Goal: Task Accomplishment & Management: Manage account settings

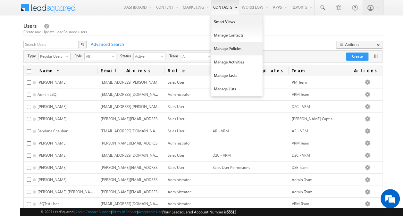
click at [231, 49] on link "Manage Policies" at bounding box center [236, 48] width 51 height 13
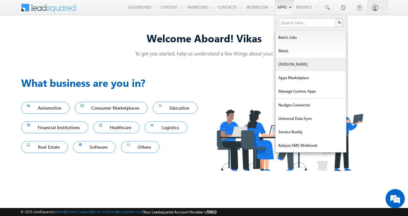
click at [296, 65] on link "[PERSON_NAME]" at bounding box center [311, 64] width 71 height 13
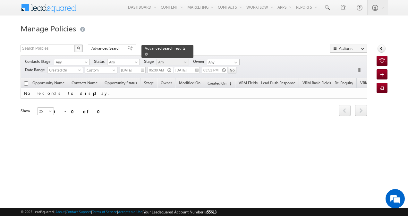
click at [148, 53] on span at bounding box center [146, 54] width 3 height 3
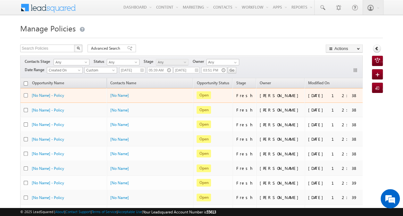
click at [26, 95] on input "checkbox" at bounding box center [26, 95] width 4 height 4
checkbox input "true"
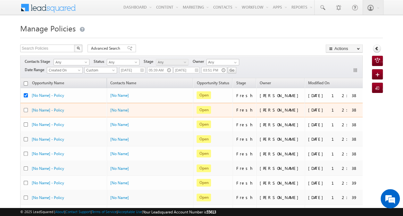
click at [25, 108] on input "checkbox" at bounding box center [26, 110] width 4 height 4
checkbox input "true"
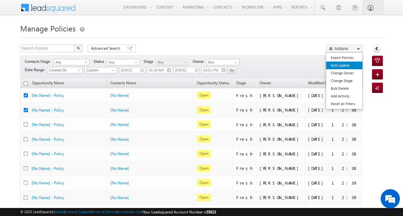
click at [345, 64] on link "Bulk Update" at bounding box center [344, 66] width 36 height 8
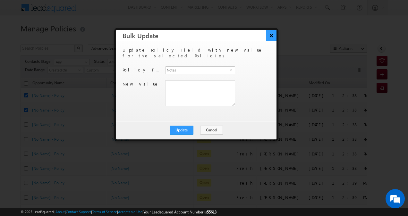
click at [271, 38] on button "×" at bounding box center [271, 35] width 11 height 11
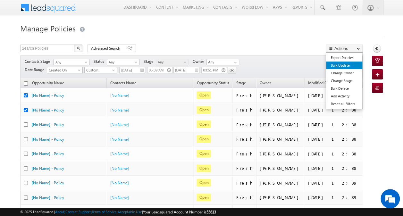
click at [344, 64] on link "Bulk Update" at bounding box center [344, 66] width 36 height 8
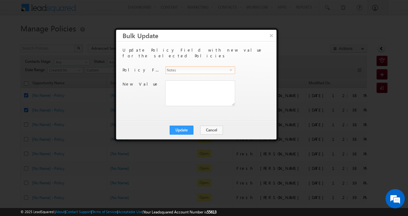
click at [232, 67] on span "select" at bounding box center [232, 72] width 5 height 11
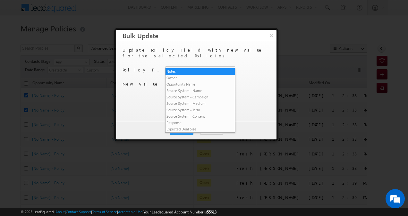
scroll to position [1389, 0]
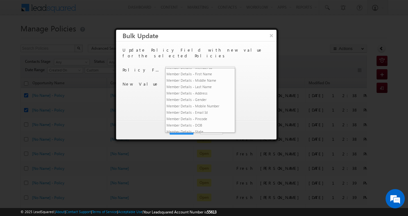
click at [201, 52] on li "VRM Basic Fields - Re-Churn" at bounding box center [200, 49] width 69 height 6
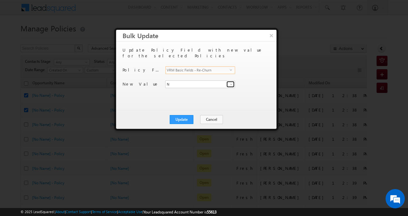
click at [229, 82] on span at bounding box center [231, 84] width 5 height 5
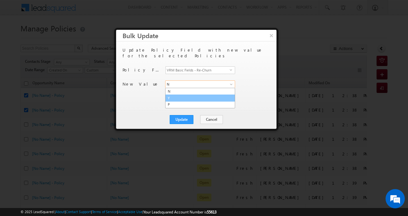
click at [204, 95] on link "Y" at bounding box center [200, 98] width 70 height 7
type input "Y"
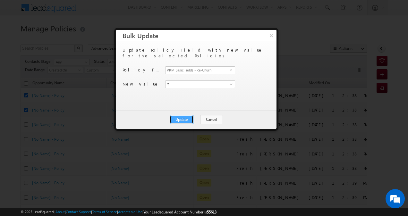
click at [186, 119] on button "Update" at bounding box center [182, 119] width 24 height 9
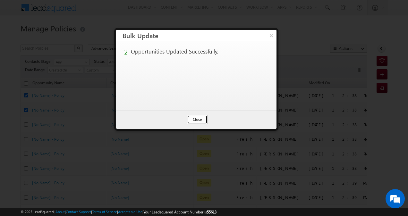
click at [196, 117] on button "Close" at bounding box center [197, 119] width 21 height 9
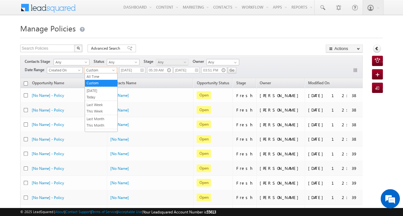
click at [108, 75] on link "All Time" at bounding box center [101, 77] width 32 height 6
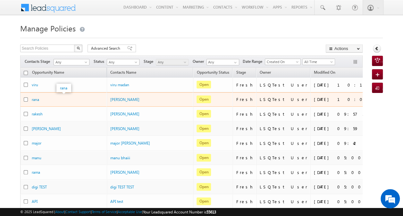
drag, startPoint x: 37, startPoint y: 98, endPoint x: 141, endPoint y: 40, distance: 119.2
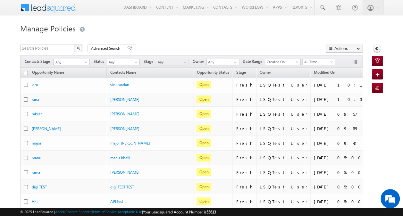
click at [314, 59] on span "All Time" at bounding box center [318, 62] width 30 height 6
click at [318, 83] on link "[DATE]" at bounding box center [320, 83] width 32 height 6
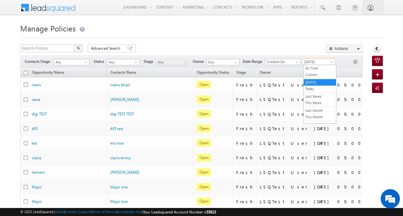
click at [320, 59] on span "[DATE]" at bounding box center [318, 62] width 30 height 6
click at [316, 86] on link "Today" at bounding box center [320, 89] width 32 height 6
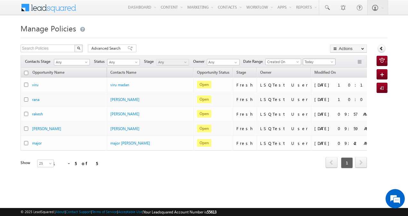
click at [328, 60] on span "Today" at bounding box center [318, 62] width 30 height 6
click at [317, 80] on link "[DATE]" at bounding box center [320, 83] width 32 height 6
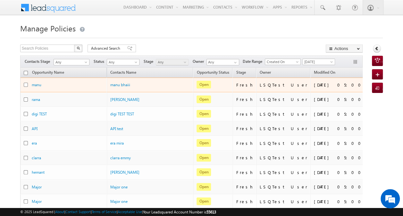
click at [27, 83] on input "checkbox" at bounding box center [26, 85] width 4 height 4
checkbox input "true"
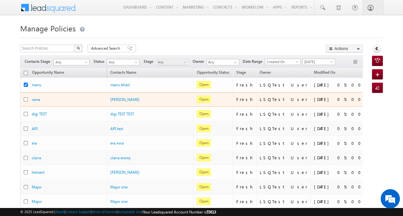
click at [26, 100] on input "checkbox" at bounding box center [26, 100] width 4 height 4
checkbox input "true"
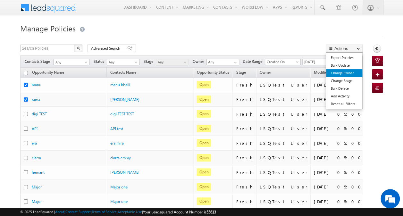
click at [345, 69] on link "Change Owner" at bounding box center [344, 73] width 36 height 8
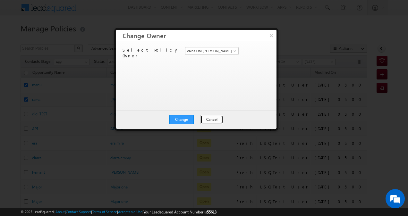
click at [217, 119] on button "Cancel" at bounding box center [211, 119] width 23 height 9
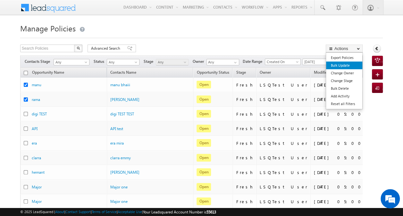
click at [344, 67] on link "Bulk Update" at bounding box center [344, 66] width 36 height 8
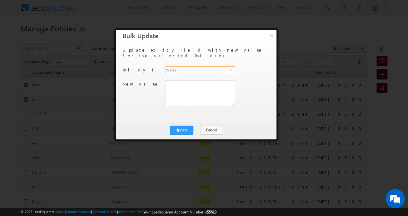
click at [229, 67] on span "Notes" at bounding box center [198, 70] width 64 height 7
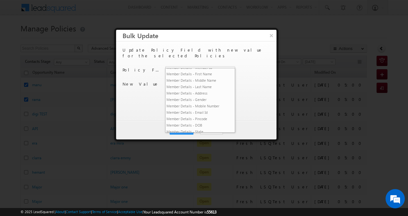
drag, startPoint x: 203, startPoint y: 103, endPoint x: 207, endPoint y: 107, distance: 5.9
click at [207, 52] on li "VRM Basic Fields - Re-Churn" at bounding box center [200, 49] width 69 height 6
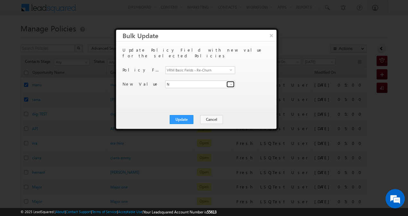
click at [226, 81] on link at bounding box center [230, 84] width 8 height 6
click at [213, 95] on link "Y" at bounding box center [200, 98] width 70 height 7
type input "Y"
click at [243, 84] on div "New Value VRM Basic Fields - Re-Churn N Y P Y 3 results are available, use up a…" at bounding box center [196, 89] width 146 height 16
click at [180, 118] on button "Update" at bounding box center [182, 119] width 24 height 9
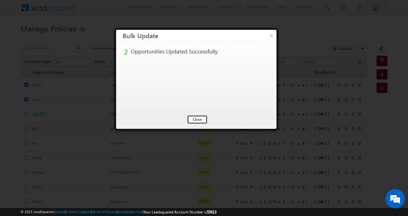
click at [200, 118] on button "Close" at bounding box center [197, 119] width 21 height 9
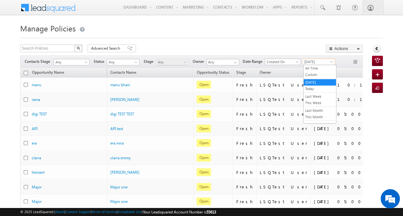
click at [316, 62] on span "[DATE]" at bounding box center [318, 62] width 30 height 6
click at [314, 73] on link "Custom" at bounding box center [320, 75] width 32 height 6
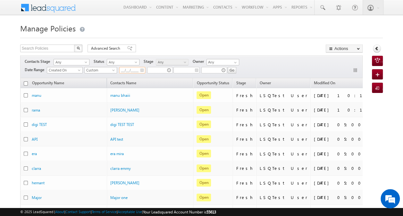
click at [131, 70] on input "__/__/____" at bounding box center [132, 70] width 26 height 6
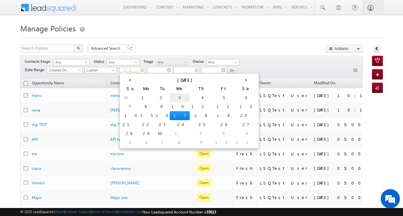
click at [170, 98] on td "3" at bounding box center [180, 97] width 20 height 9
type input "09/03/2025"
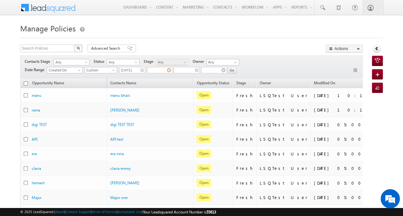
click at [158, 71] on input "text" at bounding box center [160, 70] width 26 height 6
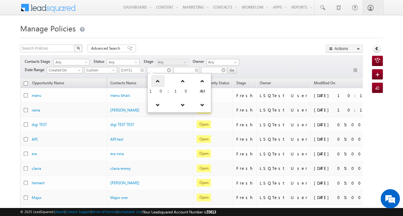
click at [158, 81] on link at bounding box center [157, 81] width 13 height 12
click at [158, 104] on link at bounding box center [159, 105] width 13 height 12
click at [158, 104] on link at bounding box center [155, 105] width 13 height 12
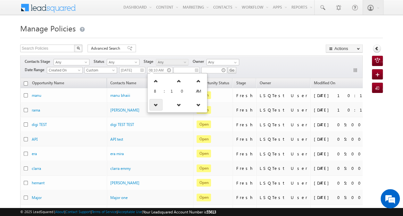
type input "07:10 AM"
click at [180, 45] on div "Search Policies X 21 results found Advanced Search Advanced search results Acti…" at bounding box center [191, 49] width 343 height 9
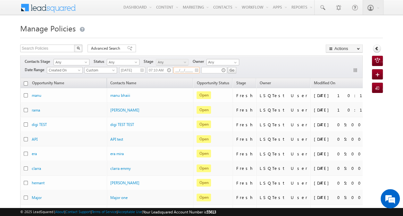
click at [186, 71] on input "__/__/____" at bounding box center [187, 70] width 26 height 6
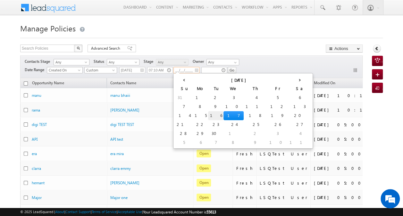
click at [208, 115] on td "16" at bounding box center [215, 115] width 15 height 9
type input "09/16/2025"
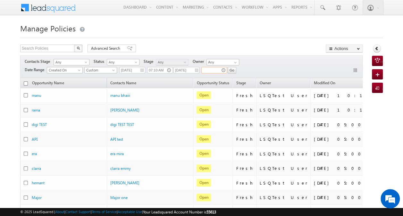
click at [215, 70] on input "text" at bounding box center [214, 70] width 26 height 6
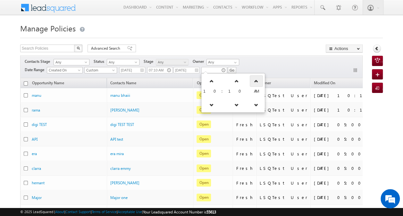
click at [250, 84] on link at bounding box center [256, 81] width 13 height 12
type input "10:10 PM"
click at [255, 62] on div "Contacts Stage Any Any Activity Type Policy Policy Status Any Open Won Lost Any…" at bounding box center [191, 66] width 343 height 23
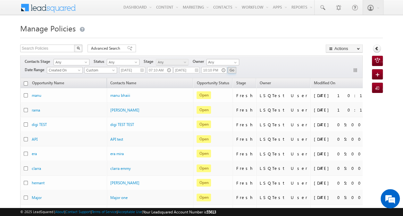
click at [231, 69] on input "Go" at bounding box center [232, 70] width 9 height 6
click at [131, 62] on span "Any" at bounding box center [122, 62] width 30 height 6
click at [126, 75] on link "Open" at bounding box center [123, 75] width 32 height 6
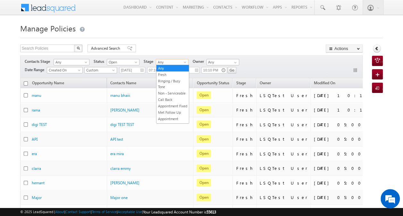
click at [185, 62] on span at bounding box center [185, 63] width 5 height 5
click at [175, 77] on link "Fresh" at bounding box center [173, 75] width 32 height 6
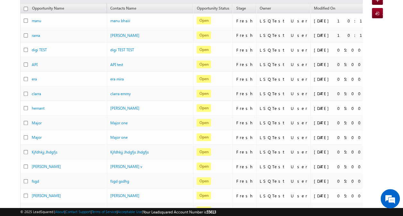
scroll to position [0, 0]
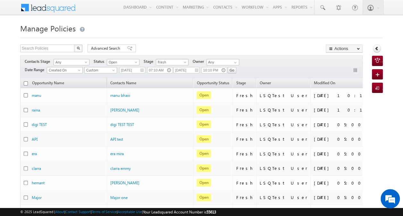
click at [185, 61] on span at bounding box center [185, 63] width 5 height 5
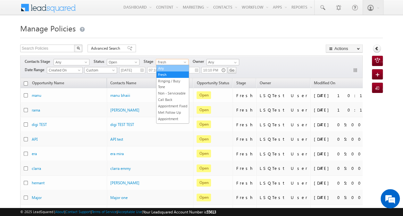
click at [176, 67] on link "Any" at bounding box center [173, 68] width 32 height 6
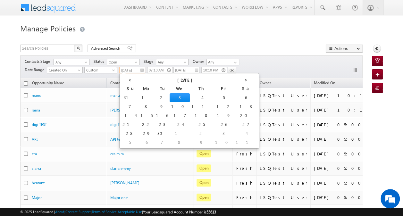
click at [139, 70] on input "09/03/2025" at bounding box center [132, 70] width 26 height 6
click at [154, 96] on td "2" at bounding box center [161, 97] width 15 height 9
type input "09/02/2025"
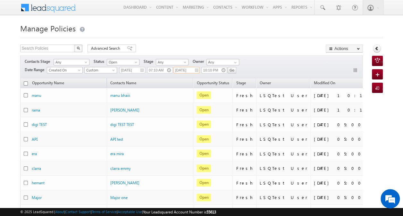
click at [181, 69] on input "09/16/2025" at bounding box center [187, 70] width 26 height 6
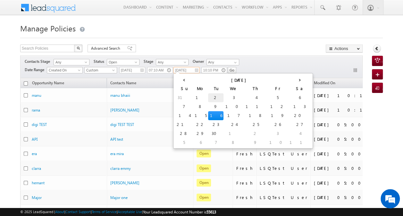
click at [208, 96] on td "2" at bounding box center [215, 97] width 15 height 9
type input "09/02/2025"
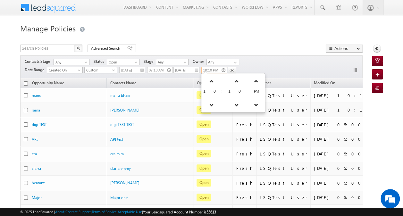
click at [215, 69] on input "10:10 PM" at bounding box center [214, 70] width 26 height 6
click at [212, 79] on link at bounding box center [211, 81] width 13 height 12
click at [211, 106] on icon at bounding box center [213, 105] width 4 height 4
click at [209, 106] on icon at bounding box center [211, 105] width 4 height 4
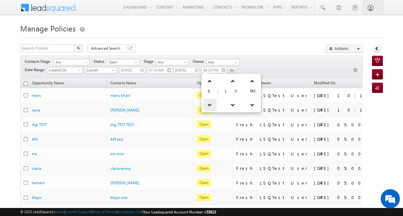
click at [209, 106] on icon at bounding box center [210, 105] width 4 height 4
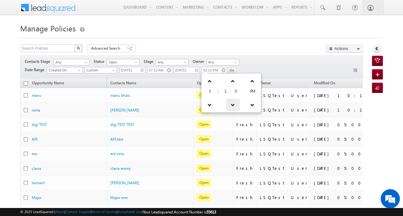
click at [231, 103] on icon at bounding box center [233, 105] width 4 height 4
click at [229, 81] on icon at bounding box center [231, 81] width 4 height 4
click at [231, 81] on icon at bounding box center [233, 81] width 4 height 4
click at [233, 81] on icon at bounding box center [235, 81] width 4 height 4
click at [230, 103] on icon at bounding box center [232, 105] width 4 height 4
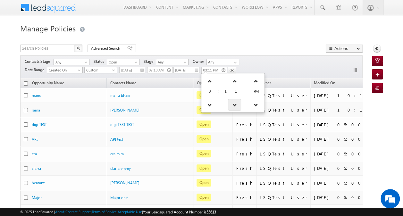
click at [233, 103] on icon at bounding box center [235, 105] width 4 height 4
click at [231, 103] on icon at bounding box center [233, 105] width 4 height 4
click at [229, 103] on icon at bounding box center [231, 105] width 4 height 4
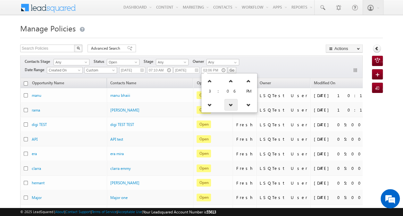
click at [229, 103] on icon at bounding box center [231, 105] width 4 height 4
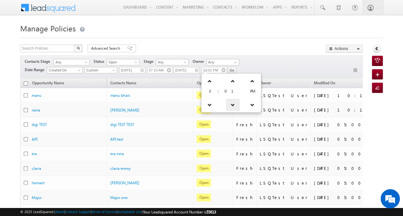
click at [231, 103] on icon at bounding box center [233, 105] width 4 height 4
click at [229, 103] on icon at bounding box center [231, 105] width 4 height 4
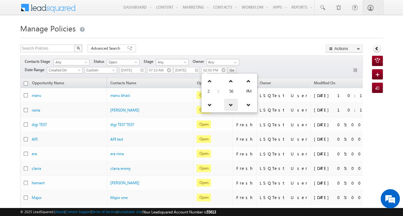
click at [229, 103] on icon at bounding box center [231, 105] width 4 height 4
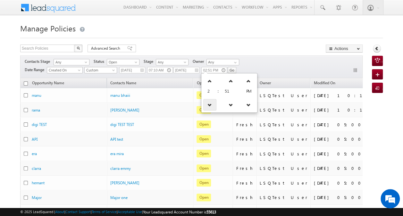
click at [212, 107] on link at bounding box center [209, 105] width 13 height 12
click at [210, 81] on icon at bounding box center [210, 81] width 4 height 4
type input "03:51 PM"
click at [260, 53] on div "Search Policies X 131 results found Advanced Search Advanced search results Act…" at bounding box center [191, 49] width 343 height 9
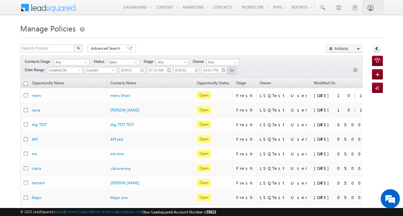
click at [232, 69] on input "Go" at bounding box center [232, 70] width 9 height 6
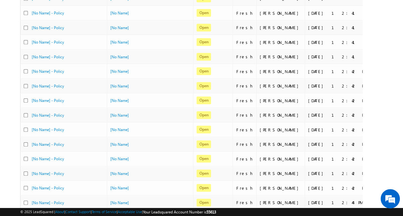
scroll to position [287, 0]
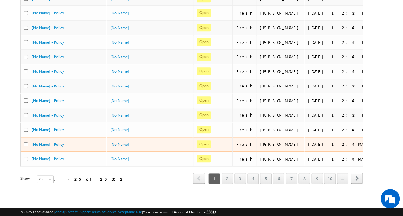
click at [26, 142] on input "checkbox" at bounding box center [26, 144] width 4 height 4
checkbox input "true"
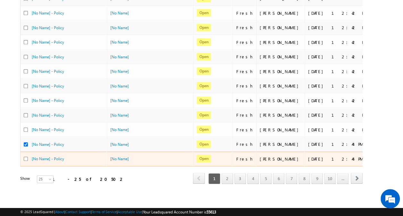
click at [25, 157] on input "checkbox" at bounding box center [26, 159] width 4 height 4
checkbox input "true"
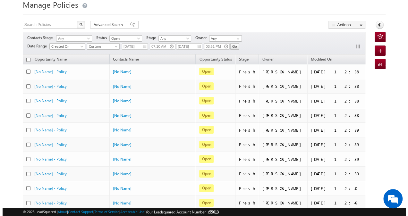
scroll to position [0, 0]
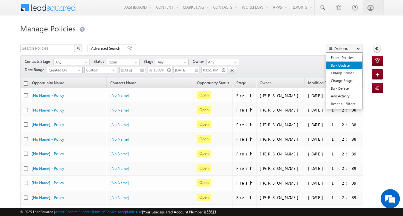
click at [342, 63] on link "Bulk Update" at bounding box center [344, 66] width 36 height 8
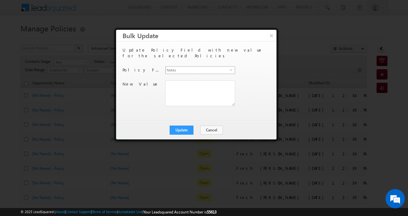
click at [232, 68] on span "select" at bounding box center [232, 69] width 5 height 3
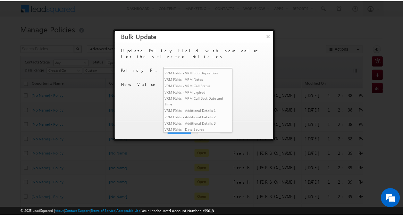
scroll to position [1019, 0]
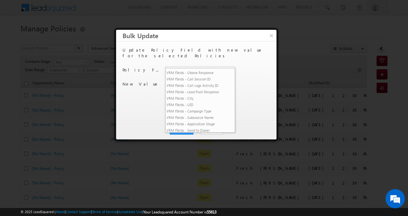
click at [214, 63] on li "VRM FIelds - VRM Campaign ID" at bounding box center [200, 60] width 69 height 6
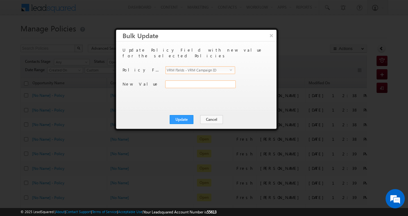
click at [217, 81] on input "VRM FIelds - VRM Campaign ID" at bounding box center [200, 85] width 71 height 8
paste input "50005101"
type input "50005101"
click at [185, 120] on button "Update" at bounding box center [182, 119] width 24 height 9
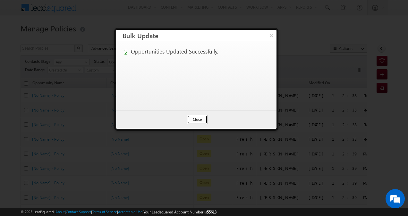
click at [197, 118] on button "Close" at bounding box center [197, 119] width 21 height 9
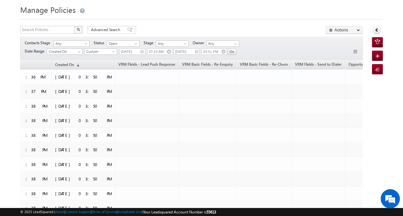
scroll to position [0, 0]
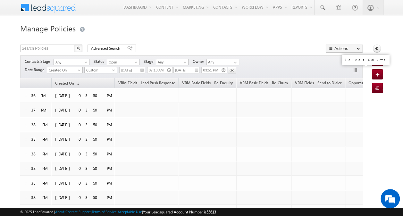
click at [356, 70] on button "button" at bounding box center [356, 71] width 6 height 6
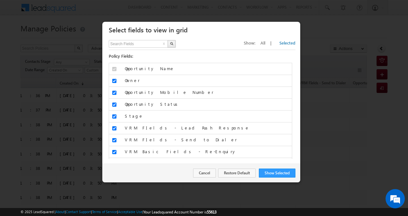
click at [265, 41] on span "All" at bounding box center [262, 42] width 5 height 5
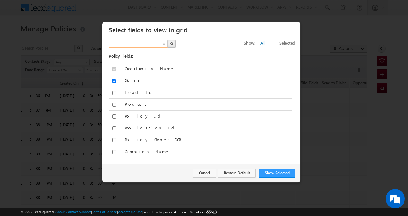
click at [137, 43] on input "text" at bounding box center [139, 44] width 60 height 8
type input "MOBILE"
click at [170, 40] on button "button" at bounding box center [171, 44] width 8 height 8
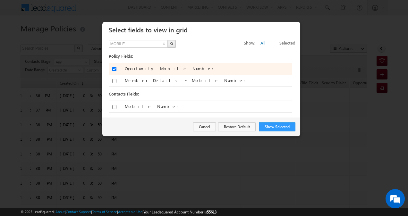
click at [115, 70] on input "Opportunity Mobile Number" at bounding box center [114, 69] width 4 height 4
checkbox input "false"
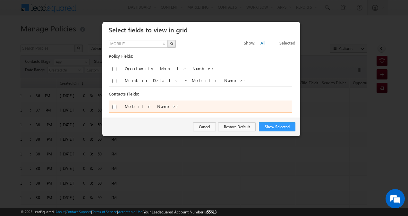
click at [114, 106] on input "Mobile Number" at bounding box center [114, 107] width 4 height 4
checkbox input "true"
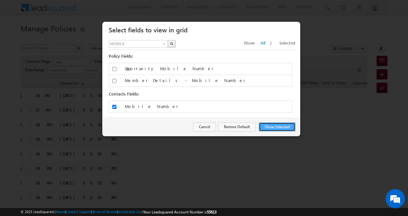
click at [272, 124] on button "Show Selected" at bounding box center [277, 127] width 37 height 9
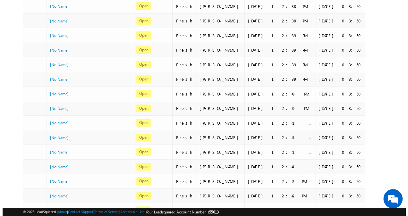
scroll to position [0, 0]
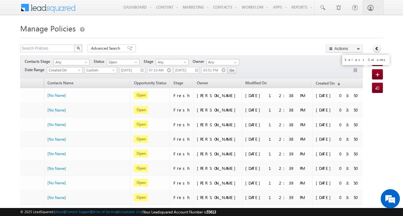
click at [354, 69] on button "button" at bounding box center [356, 71] width 6 height 6
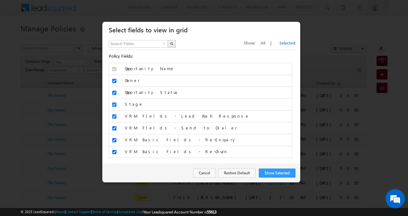
click at [265, 43] on span "All" at bounding box center [262, 42] width 5 height 5
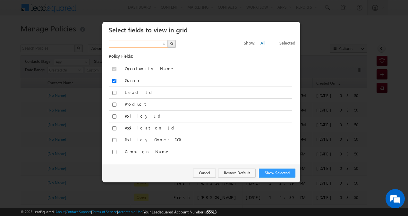
click at [151, 44] on input "text" at bounding box center [139, 44] width 60 height 8
type input "MOB"
click at [173, 41] on button "button" at bounding box center [171, 44] width 8 height 8
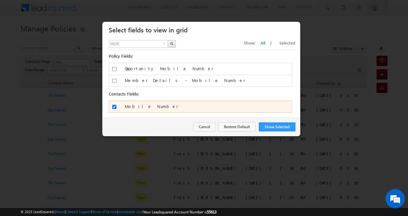
click at [112, 106] on input "Mobile Number" at bounding box center [114, 107] width 4 height 4
checkbox input "false"
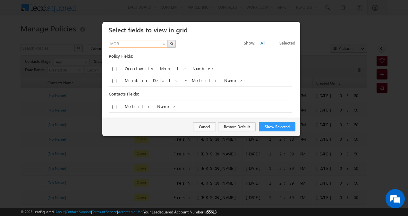
click at [146, 42] on input "MOB" at bounding box center [139, 44] width 60 height 8
type input "CONTACT"
click at [171, 45] on img "button" at bounding box center [171, 43] width 3 height 3
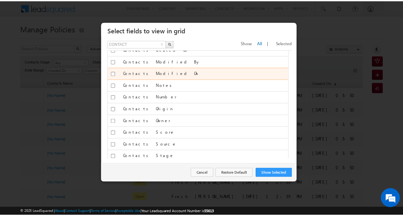
scroll to position [69, 0]
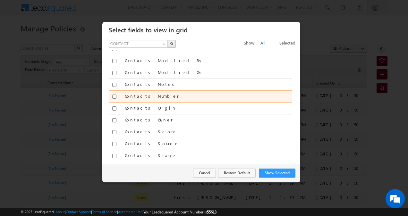
click at [114, 95] on input "Contacts Number" at bounding box center [114, 97] width 4 height 4
checkbox input "true"
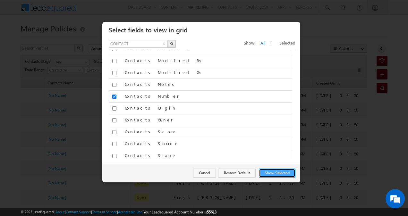
click at [276, 174] on button "Show Selected" at bounding box center [277, 173] width 37 height 9
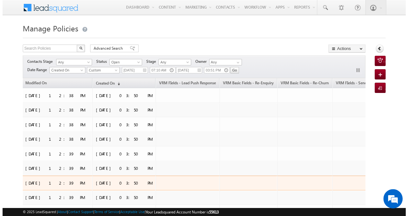
scroll to position [0, 303]
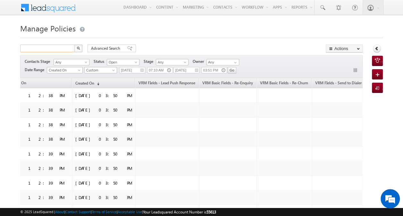
click at [63, 50] on input "text" at bounding box center [47, 49] width 55 height 8
paste input "9664098019"
type input "9664098019"
click at [78, 48] on img "button" at bounding box center [78, 48] width 3 height 3
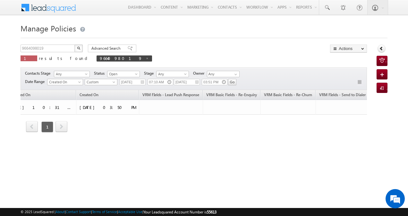
scroll to position [0, 0]
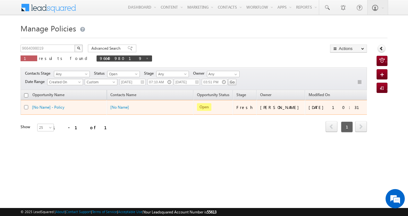
click at [27, 105] on input "checkbox" at bounding box center [26, 107] width 4 height 4
checkbox input "true"
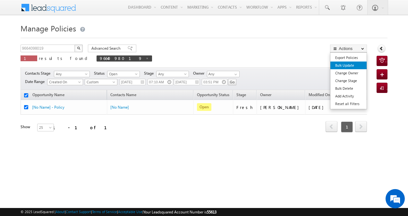
click at [350, 66] on link "Bulk Update" at bounding box center [348, 66] width 36 height 8
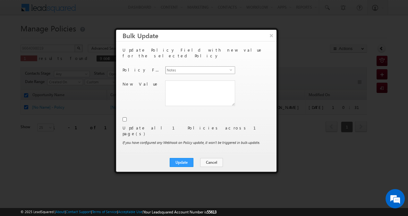
click at [232, 68] on span "select" at bounding box center [232, 69] width 5 height 3
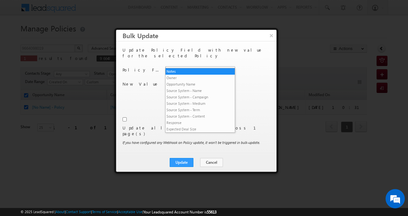
scroll to position [1389, 0]
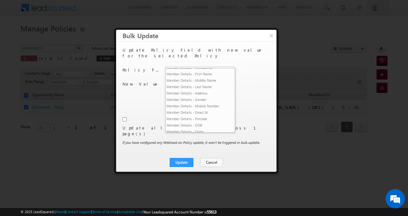
click at [210, 52] on li "VRM Basic Fields - Re-Churn" at bounding box center [200, 49] width 69 height 6
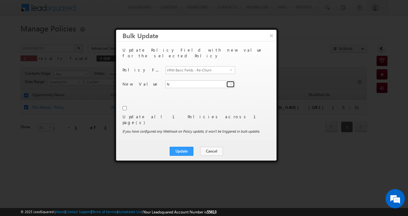
click at [227, 81] on link at bounding box center [230, 84] width 8 height 6
click at [203, 95] on link "Y" at bounding box center [200, 98] width 70 height 7
type input "Y"
click at [124, 106] on input "checkbox" at bounding box center [125, 108] width 4 height 4
checkbox input "true"
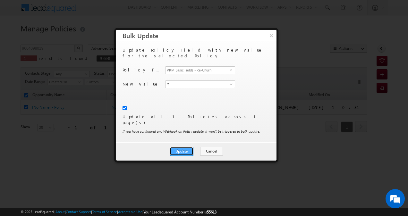
click at [182, 147] on button "Update" at bounding box center [182, 151] width 24 height 9
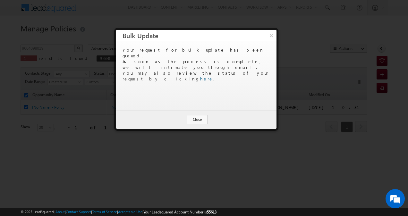
click at [213, 76] on link "here" at bounding box center [206, 78] width 13 height 5
click at [198, 123] on button "Close" at bounding box center [197, 119] width 21 height 9
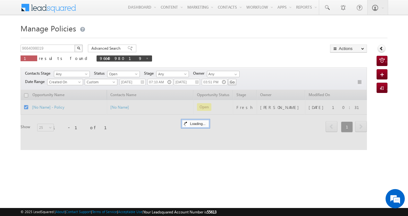
checkbox input "false"
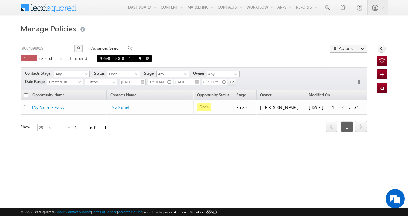
click at [146, 57] on span at bounding box center [147, 58] width 3 height 3
type input "Search Policies"
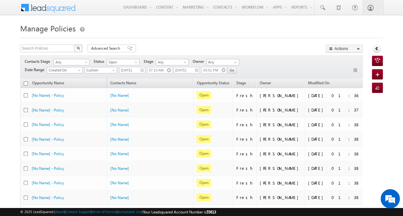
click at [26, 83] on input "checkbox" at bounding box center [26, 83] width 4 height 4
checkbox input "true"
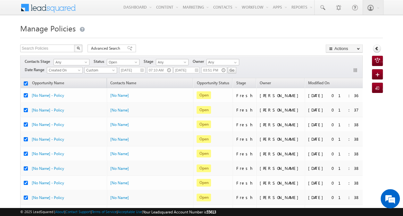
checkbox input "true"
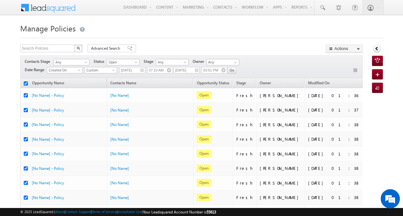
checkbox input "true"
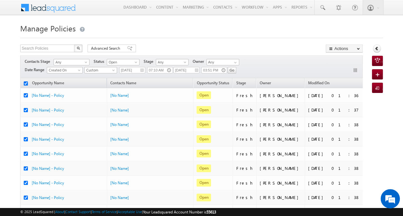
checkbox input "true"
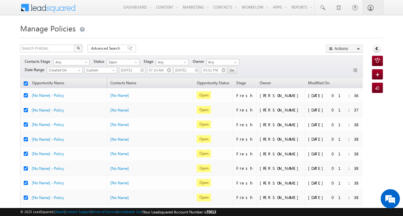
checkbox input "true"
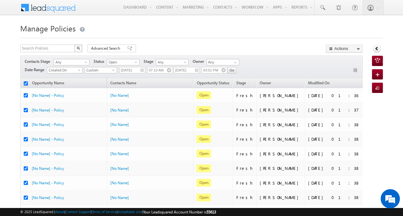
checkbox input "true"
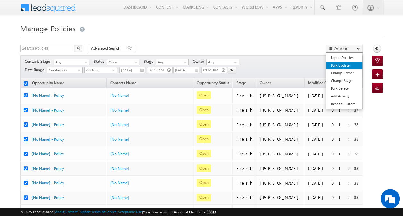
click at [345, 65] on link "Bulk Update" at bounding box center [344, 66] width 36 height 8
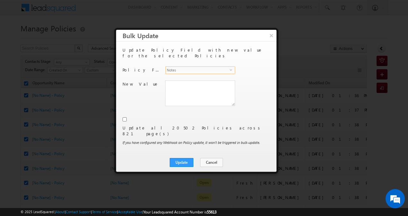
click at [233, 68] on span "select" at bounding box center [232, 69] width 5 height 3
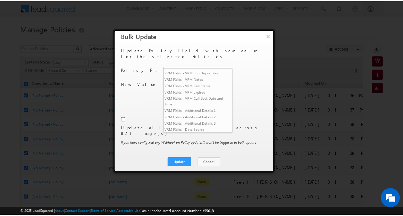
scroll to position [1019, 0]
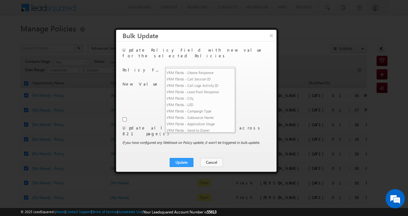
click at [210, 63] on li "VRM FIelds - VRM Campaign ID" at bounding box center [200, 60] width 69 height 6
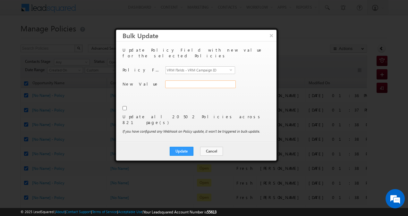
click at [189, 81] on input "VRM FIelds - VRM Campaign ID" at bounding box center [200, 85] width 71 height 8
paste input "50005101"
type input "50005101"
click at [124, 106] on input "checkbox" at bounding box center [125, 108] width 4 height 4
checkbox input "true"
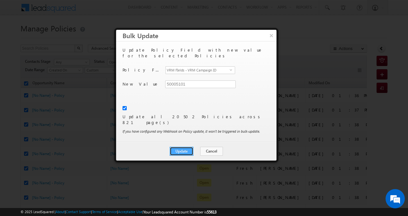
click at [183, 147] on button "Update" at bounding box center [182, 151] width 24 height 9
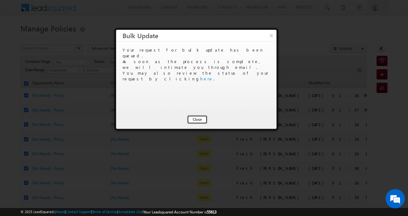
click at [198, 121] on button "Close" at bounding box center [197, 119] width 21 height 9
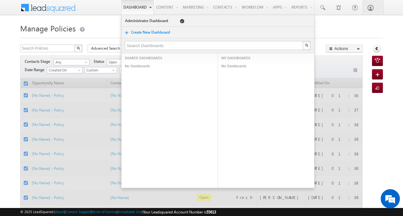
checkbox input "false"
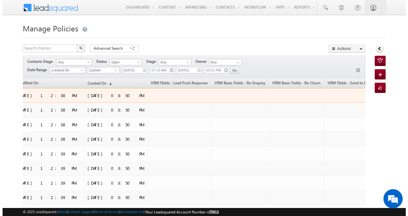
scroll to position [0, 303]
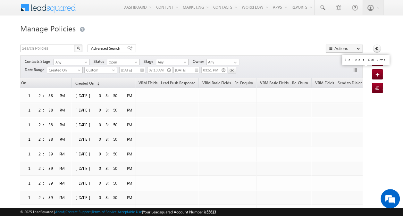
click at [356, 71] on button "button" at bounding box center [356, 71] width 6 height 6
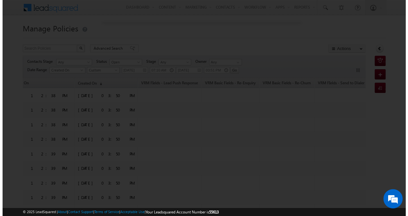
scroll to position [0, 299]
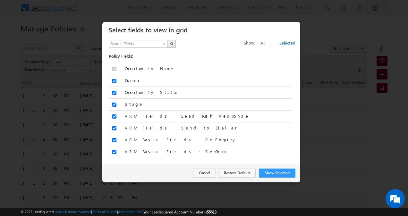
click at [265, 43] on span "All" at bounding box center [262, 42] width 5 height 5
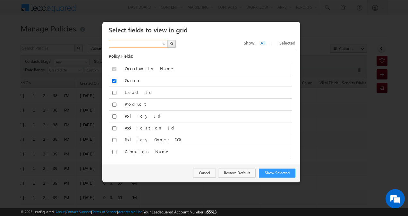
click at [157, 42] on input "text" at bounding box center [139, 44] width 60 height 8
type input "con"
click at [170, 42] on button "button" at bounding box center [171, 44] width 8 height 8
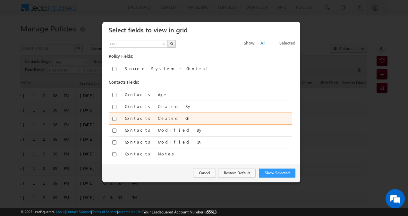
scroll to position [92, 0]
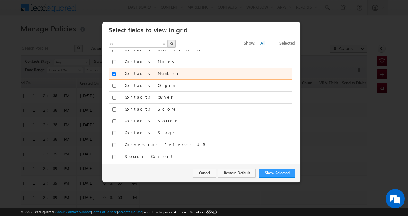
click at [114, 72] on input "Contacts Number" at bounding box center [114, 74] width 4 height 4
checkbox input "false"
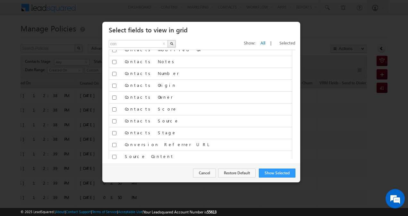
click at [163, 44] on button "x" at bounding box center [164, 44] width 4 height 8
type input "Search Fields"
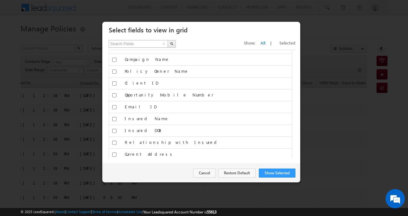
scroll to position [3437, 0]
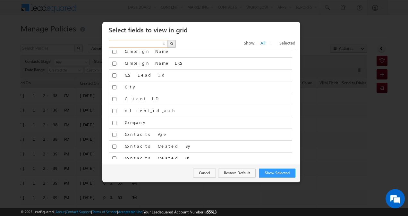
click at [148, 43] on input "text" at bounding box center [139, 44] width 60 height 8
type input "campaign"
click at [171, 43] on img "button" at bounding box center [171, 43] width 3 height 3
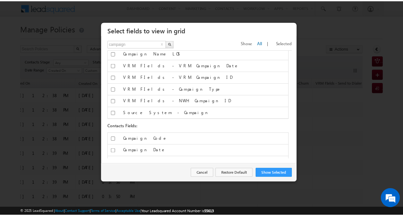
scroll to position [37, 0]
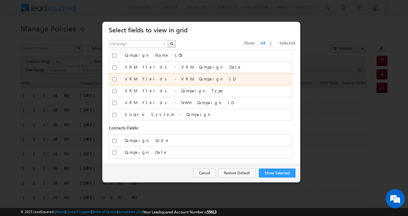
click at [115, 78] on input "VRM FIelds - VRM Campaign ID" at bounding box center [114, 79] width 4 height 4
checkbox input "true"
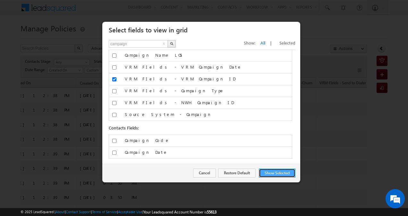
click at [267, 172] on button "Show Selected" at bounding box center [277, 173] width 37 height 9
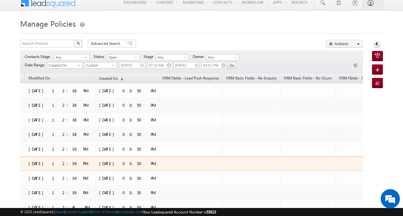
scroll to position [0, 328]
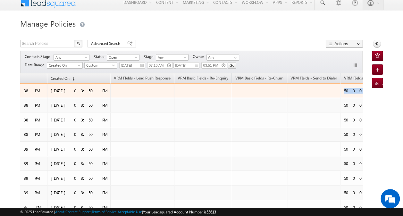
drag, startPoint x: 298, startPoint y: 88, endPoint x: 277, endPoint y: 91, distance: 20.7
click at [344, 91] on div "50005000" at bounding box center [371, 91] width 55 height 6
copy div "50005000"
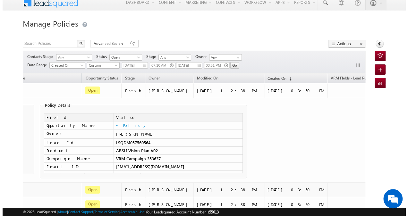
scroll to position [0, 105]
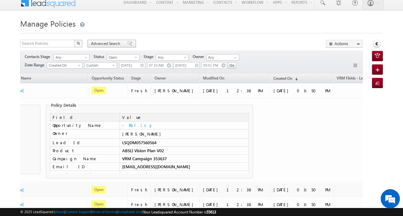
click at [97, 41] on span "Advanced Search" at bounding box center [106, 44] width 31 height 6
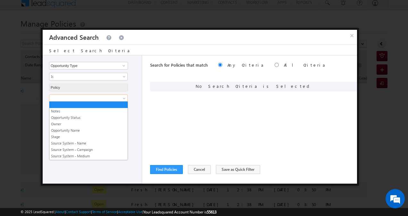
click at [123, 97] on span at bounding box center [124, 99] width 5 height 5
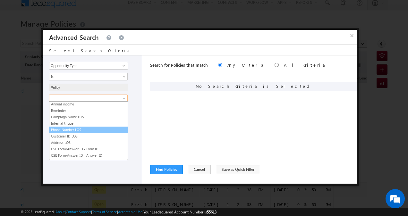
scroll to position [559, 0]
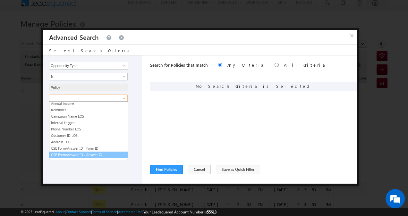
click at [96, 152] on link "CSE Form/Answer ID - Answer ID" at bounding box center [88, 155] width 78 height 6
click at [116, 99] on span "CSE Form/Answer ID - Answer ID" at bounding box center [84, 99] width 70 height 6
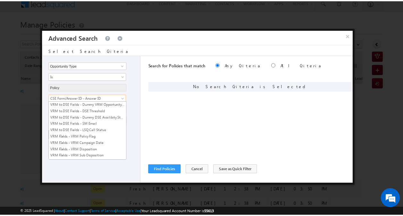
scroll to position [867, 0]
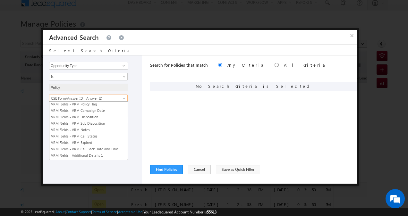
click at [86, 185] on link "VRM FIelds - VRM Campaign ID" at bounding box center [88, 188] width 78 height 6
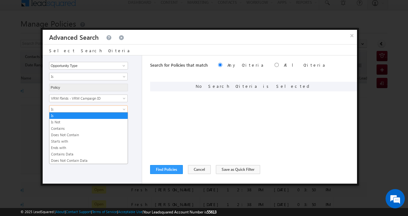
click at [123, 109] on span at bounding box center [124, 110] width 5 height 5
click at [113, 120] on link "Is Not" at bounding box center [88, 122] width 78 height 6
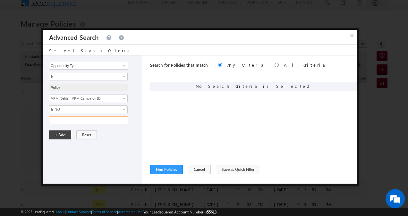
click at [112, 118] on input "text" at bounding box center [88, 120] width 79 height 8
paste input "50005000"
type input "50005000"
click at [65, 134] on button "+ Add" at bounding box center [60, 135] width 22 height 9
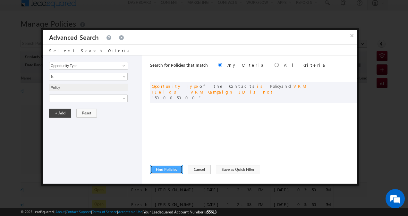
click at [167, 169] on button "Find Policies" at bounding box center [166, 169] width 33 height 9
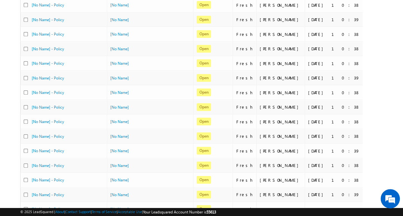
scroll to position [287, 0]
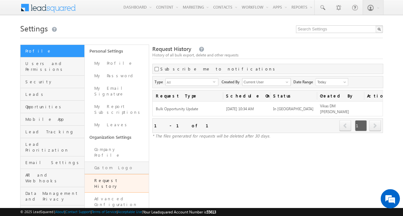
click at [114, 162] on link "Custom Logo" at bounding box center [117, 168] width 64 height 13
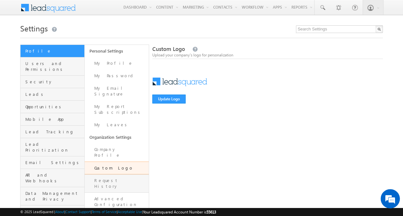
click at [115, 174] on link "Request History" at bounding box center [117, 183] width 64 height 18
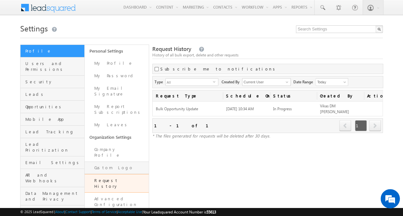
click at [120, 162] on link "Custom Logo" at bounding box center [117, 168] width 64 height 13
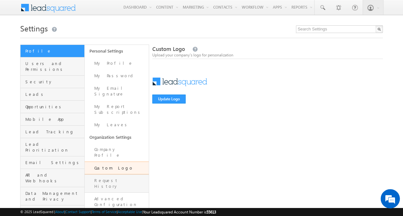
click at [115, 174] on link "Request History" at bounding box center [117, 183] width 64 height 18
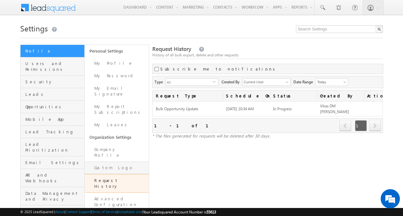
click at [108, 162] on link "Custom Logo" at bounding box center [117, 168] width 64 height 13
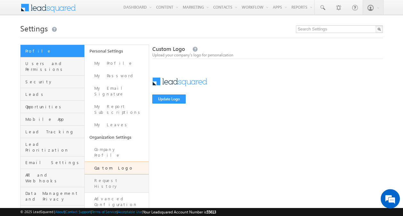
click at [112, 174] on link "Request History" at bounding box center [117, 183] width 64 height 18
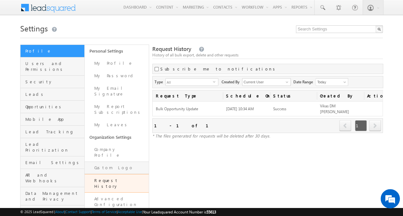
click at [107, 162] on link "Custom Logo" at bounding box center [117, 168] width 64 height 13
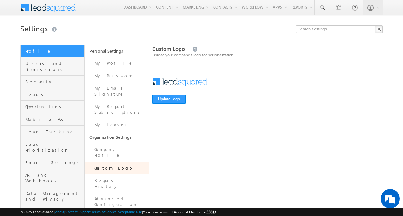
click at [109, 174] on link "Request History" at bounding box center [117, 183] width 64 height 18
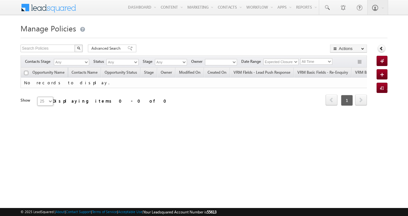
type input "03:51 PM"
type input "[DATE]"
type input "07:10 AM"
type input "[DATE]"
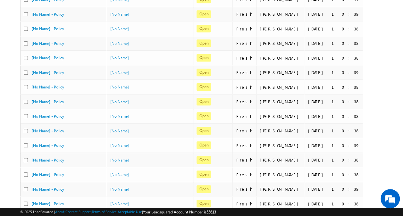
scroll to position [287, 0]
